Goal: Communication & Community: Answer question/provide support

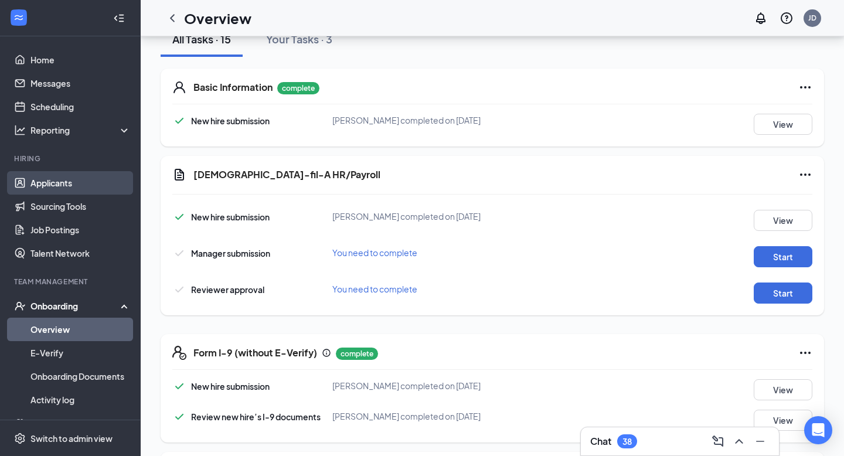
scroll to position [274, 0]
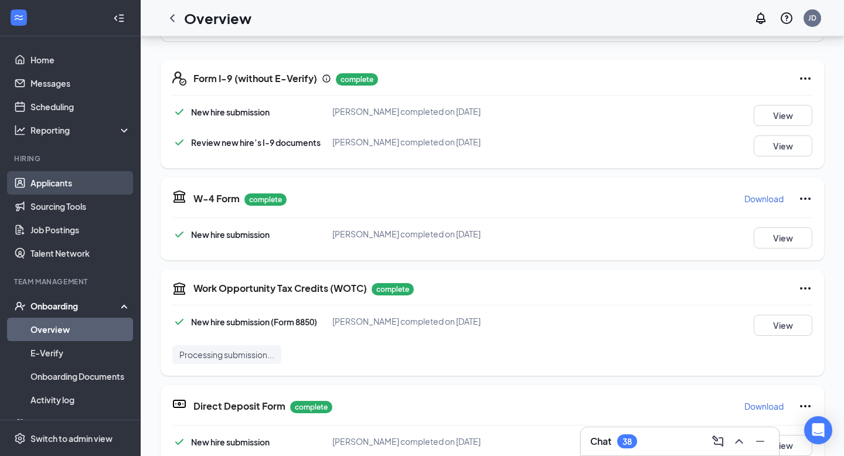
click at [54, 181] on link "Applicants" at bounding box center [80, 182] width 100 height 23
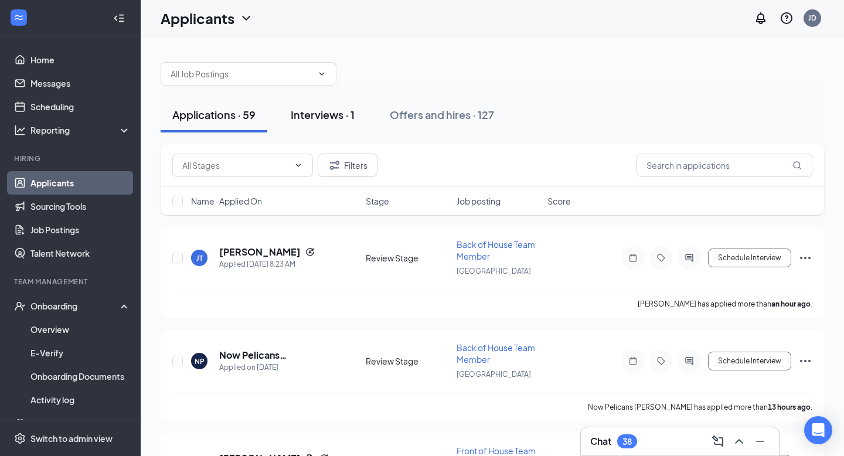
click at [350, 110] on div "Interviews · 1" at bounding box center [323, 114] width 64 height 15
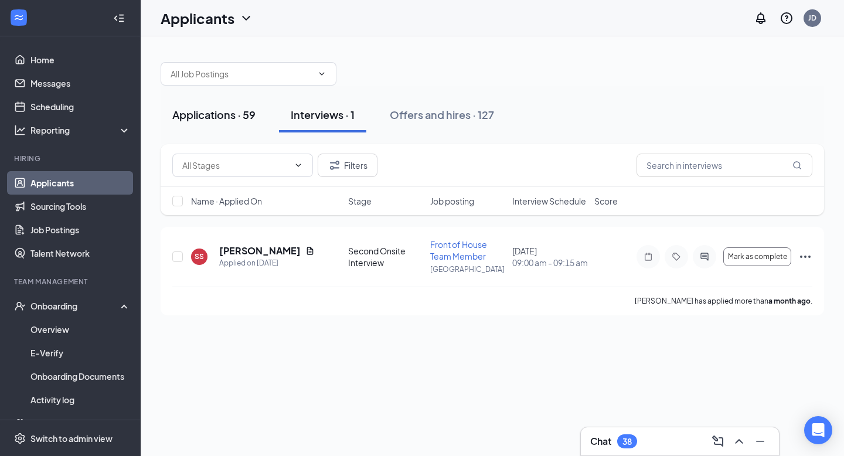
click at [230, 108] on div "Applications · 59" at bounding box center [213, 114] width 83 height 15
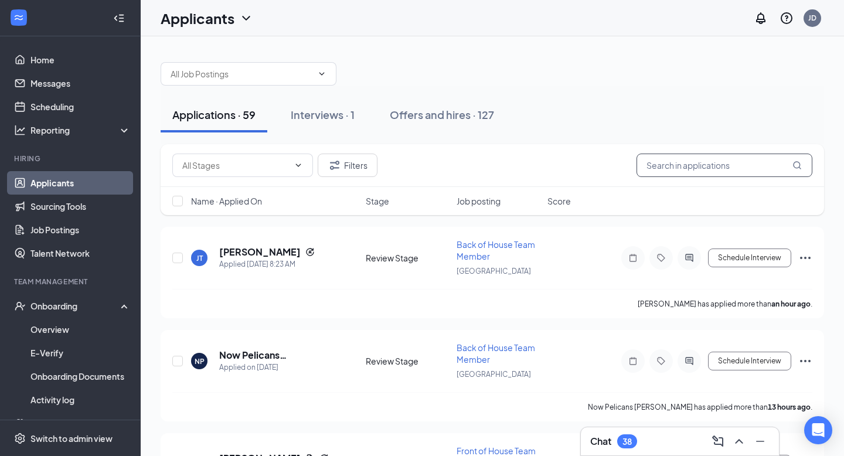
click at [671, 171] on input "text" at bounding box center [725, 165] width 176 height 23
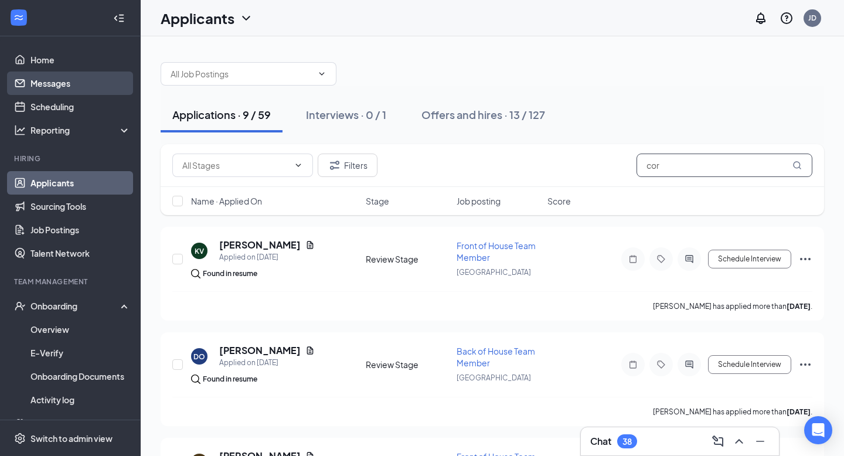
type input "cor"
click at [42, 89] on link "Messages" at bounding box center [80, 83] width 100 height 23
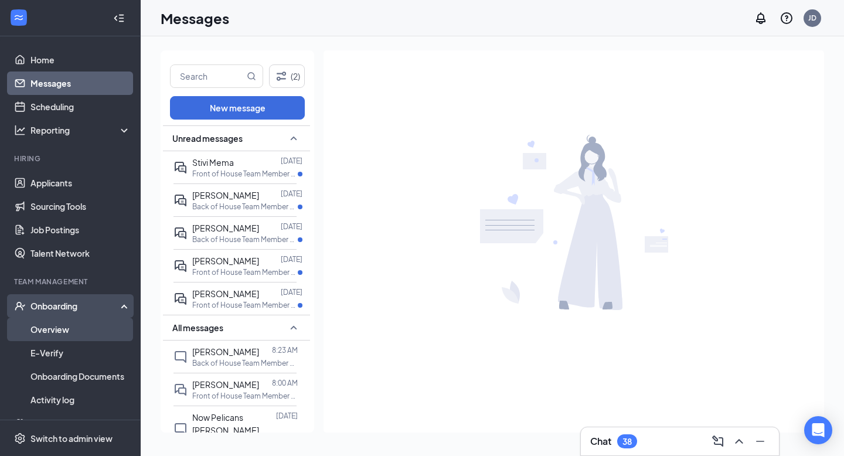
click at [57, 329] on link "Overview" at bounding box center [80, 329] width 100 height 23
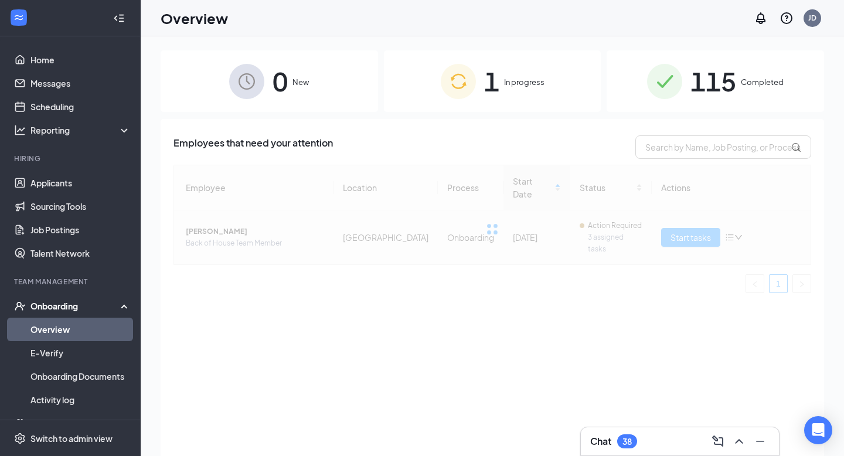
click at [237, 212] on div at bounding box center [493, 229] width 638 height 128
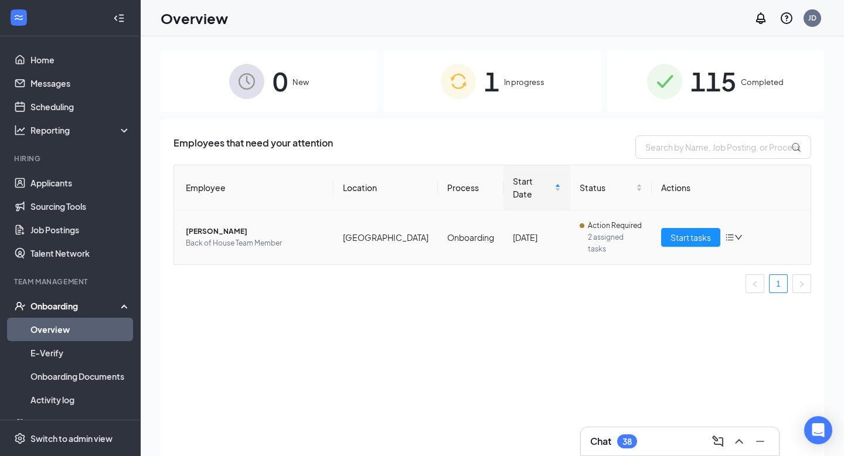
click at [237, 226] on span "Cornelius D Tademy" at bounding box center [255, 232] width 138 height 12
click at [233, 226] on span "Cornelius D Tademy" at bounding box center [255, 232] width 138 height 12
click at [191, 226] on span "Cornelius D Tademy" at bounding box center [255, 232] width 138 height 12
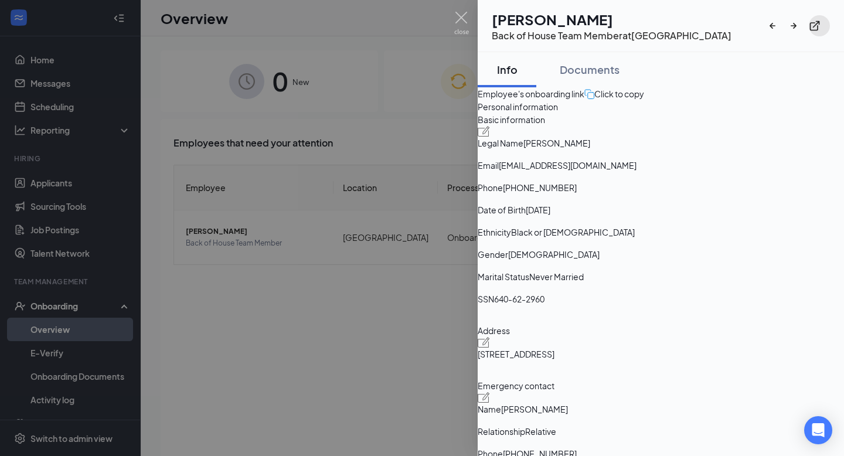
click at [820, 21] on icon "ExternalLink" at bounding box center [815, 26] width 10 height 10
click at [462, 18] on img at bounding box center [461, 23] width 15 height 23
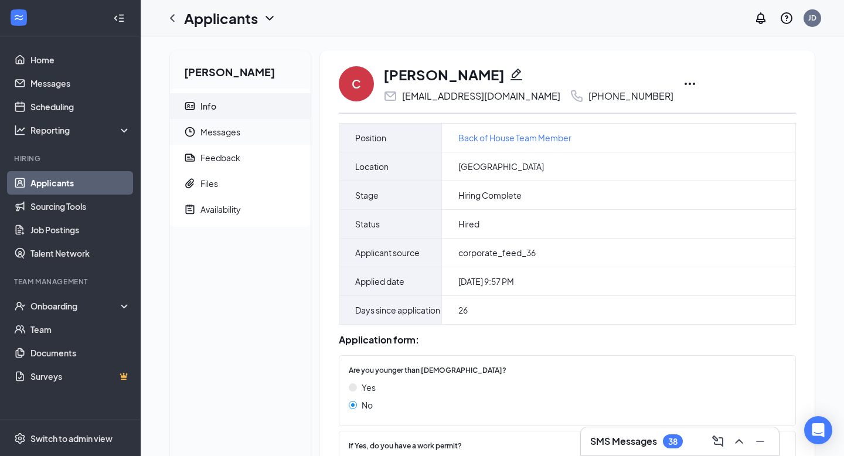
click at [243, 131] on span "Messages" at bounding box center [251, 132] width 101 height 26
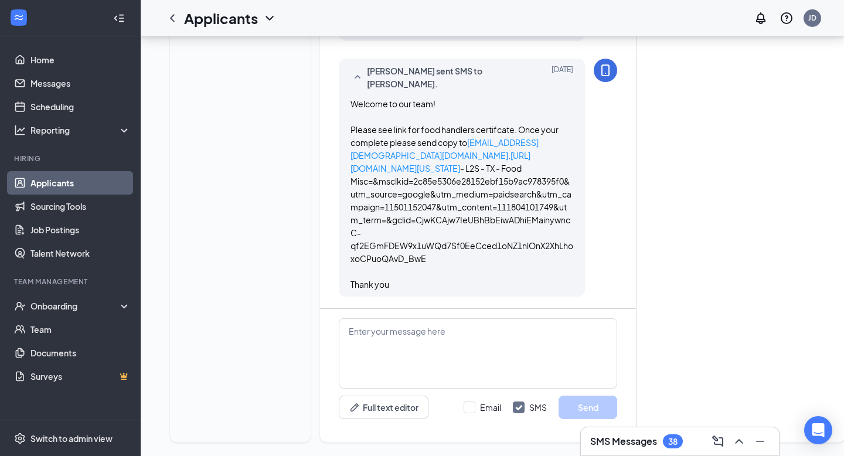
scroll to position [473, 0]
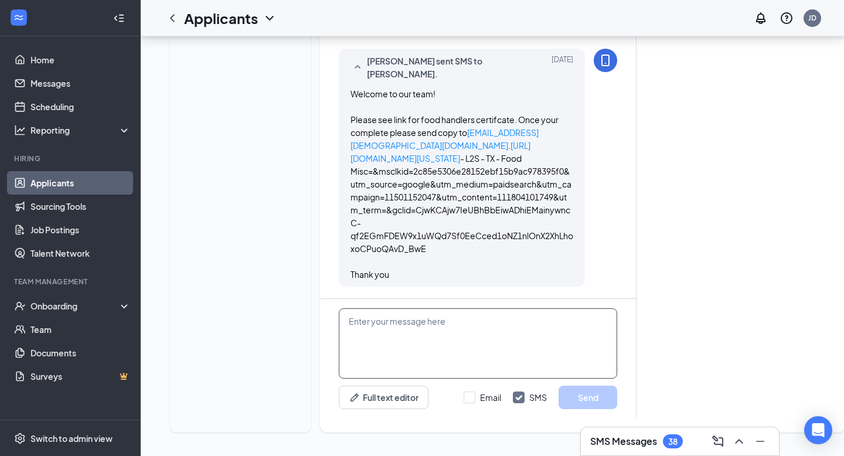
click at [422, 339] on textarea at bounding box center [478, 343] width 279 height 70
click at [386, 348] on textarea "HI [PERSON_NAME], We apolgoize for the inconvenience" at bounding box center [478, 343] width 279 height 70
click at [577, 333] on div "C [PERSON_NAME] [EMAIL_ADDRESS][DOMAIN_NAME] [PHONE_NUMBER] Load earlier intera…" at bounding box center [582, 5] width 525 height 856
click at [402, 348] on textarea "HI [PERSON_NAME], We apolgoize for the inconvenience" at bounding box center [478, 343] width 279 height 70
click at [497, 350] on textarea "HI [PERSON_NAME], We apologize for the inconvenience" at bounding box center [478, 343] width 279 height 70
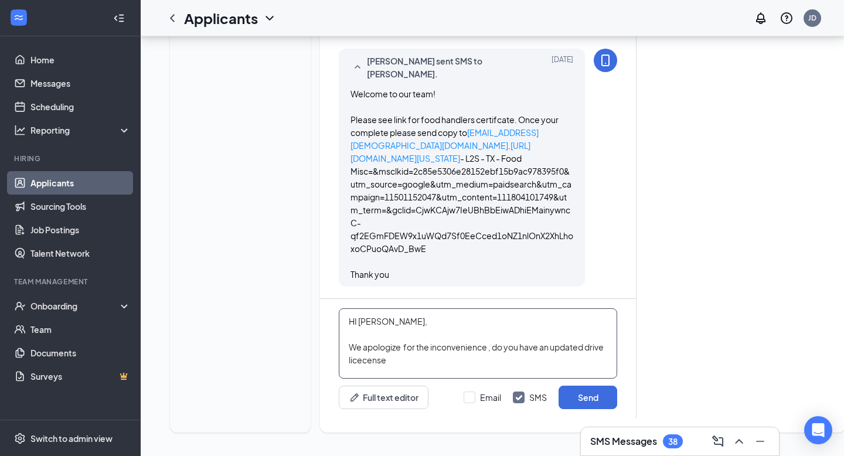
click at [364, 360] on textarea "HI [PERSON_NAME], We apologize for the inconvenience , do you have an updated d…" at bounding box center [478, 343] width 279 height 70
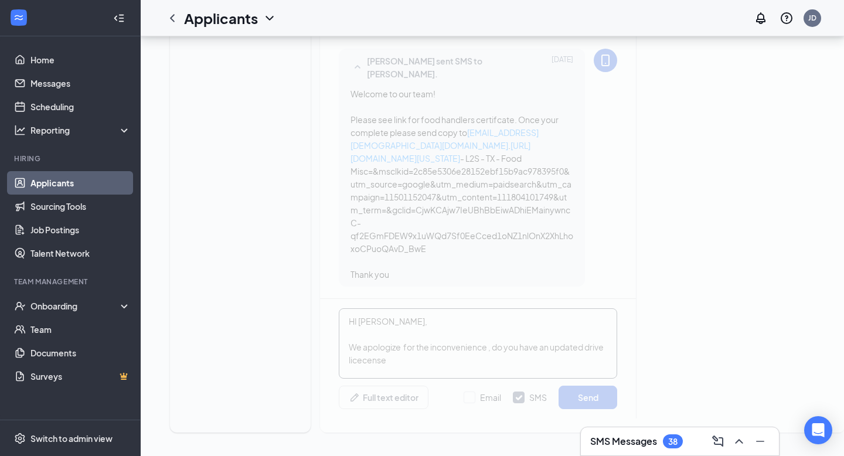
click at [403, 361] on div "C [PERSON_NAME] [EMAIL_ADDRESS][DOMAIN_NAME] [PHONE_NUMBER] Load earlier intera…" at bounding box center [582, 5] width 525 height 856
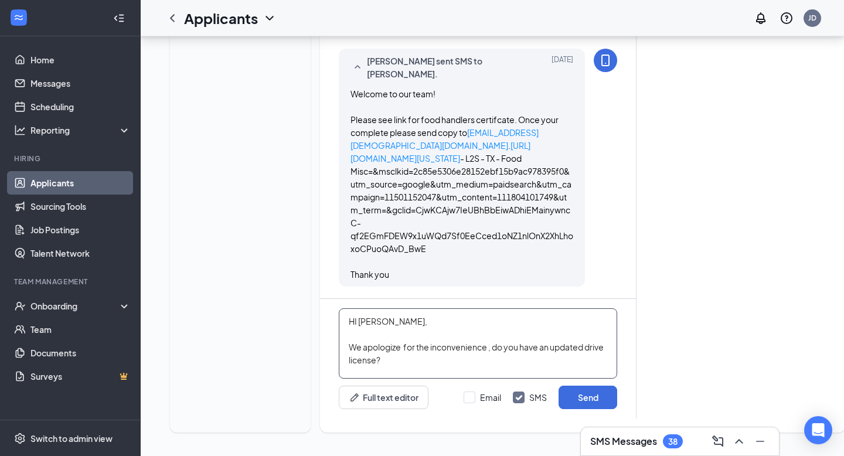
click at [608, 351] on textarea "HI [PERSON_NAME], We apologize for the inconvenience , do you have an updated d…" at bounding box center [478, 343] width 279 height 70
click at [497, 374] on textarea "HI [PERSON_NAME], We apologize for the inconvenience , do you have an updated d…" at bounding box center [478, 343] width 279 height 70
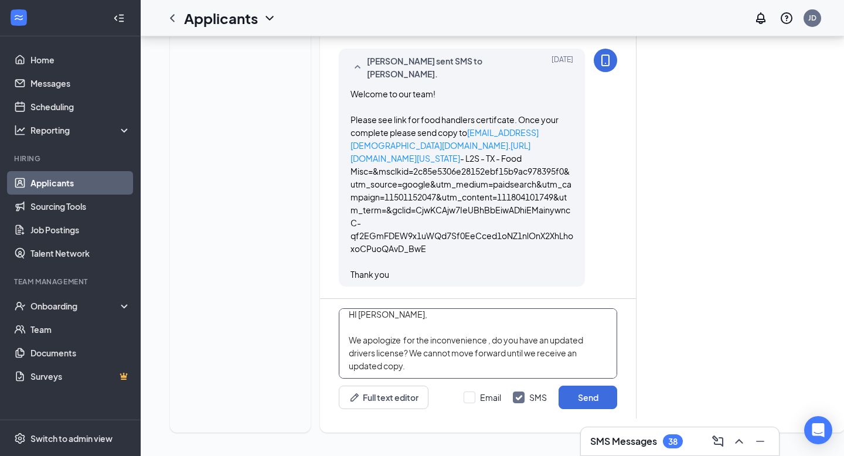
drag, startPoint x: 350, startPoint y: 323, endPoint x: 471, endPoint y: 386, distance: 137.7
click at [471, 386] on div "HI [PERSON_NAME], We apologize for the inconvenience , do you have an updated d…" at bounding box center [478, 359] width 316 height 120
paste textarea "i [PERSON_NAME], I apologize for the inconvenience, but do you have an updated …"
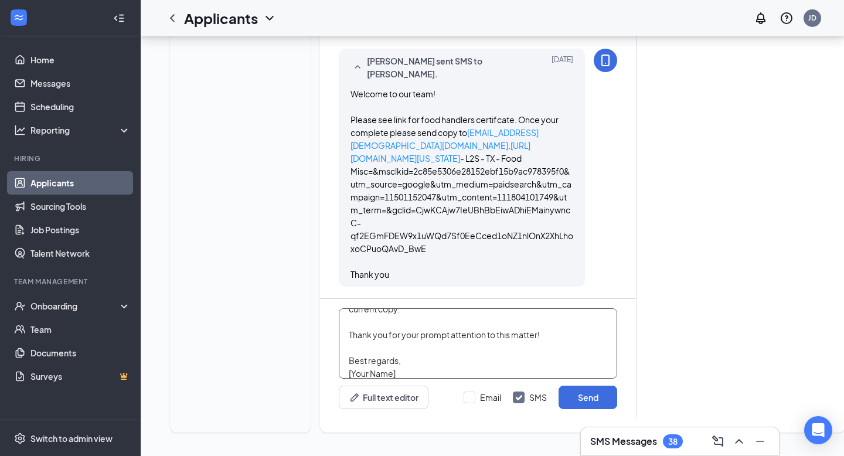
scroll to position [72, 0]
drag, startPoint x: 402, startPoint y: 374, endPoint x: 330, endPoint y: 371, distance: 72.2
click at [330, 371] on div "Hi [PERSON_NAME], I apologize for the inconvenience, but do you have an updated…" at bounding box center [478, 359] width 316 height 120
click at [361, 367] on textarea "Hi [PERSON_NAME], I apologize for the inconvenience, but do you have an updated…" at bounding box center [478, 343] width 279 height 70
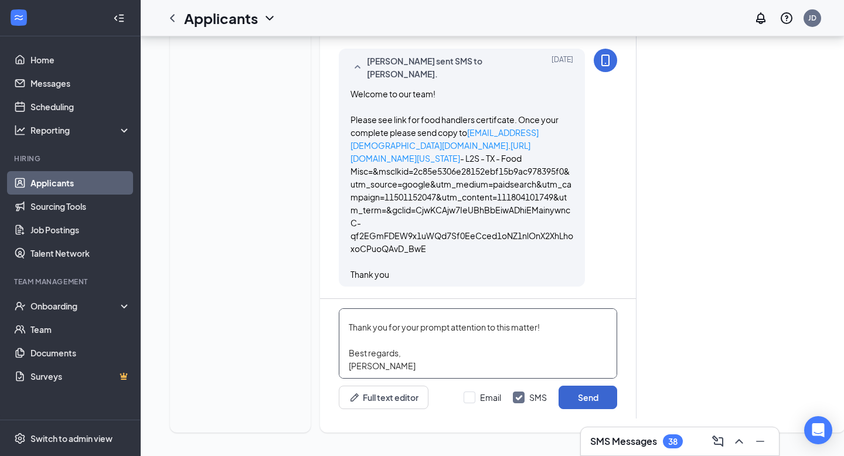
type textarea "Hi [PERSON_NAME], I apologize for the inconvenience, but do you have an updated…"
click at [579, 398] on button "Send" at bounding box center [588, 397] width 59 height 23
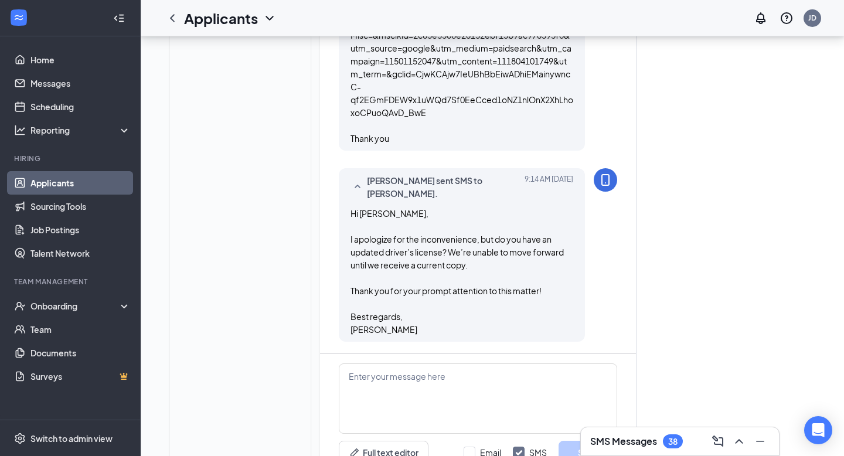
scroll to position [664, 0]
